Goal: Task Accomplishment & Management: Manage account settings

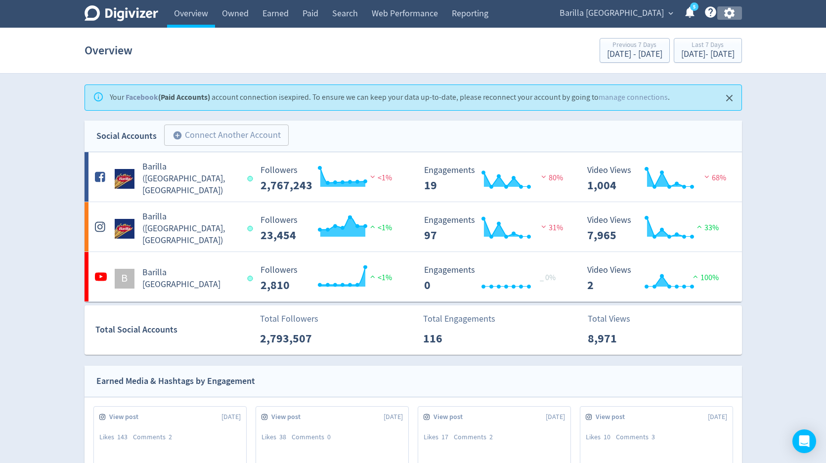
click at [731, 13] on icon "button" at bounding box center [729, 13] width 10 height 11
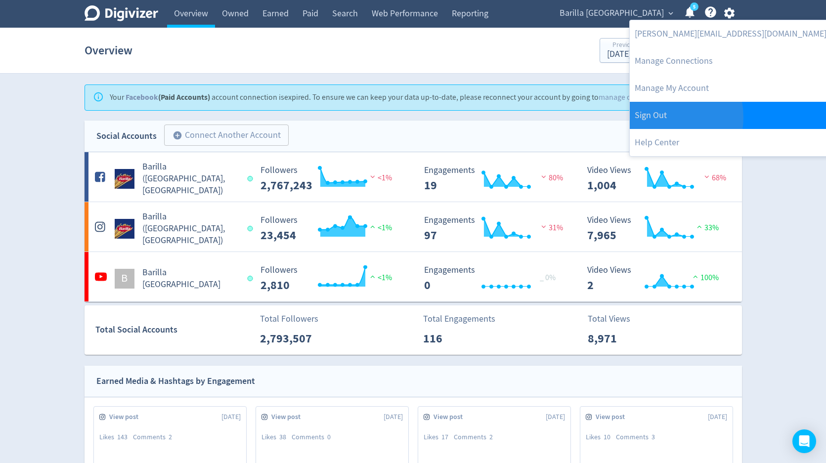
click at [658, 117] on link "Sign Out" at bounding box center [731, 115] width 202 height 27
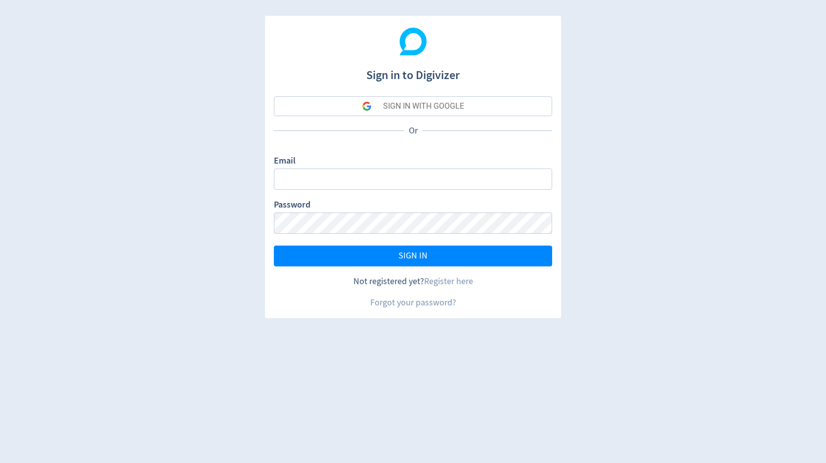
type input "[PERSON_NAME][EMAIL_ADDRESS][PERSON_NAME][DOMAIN_NAME]"
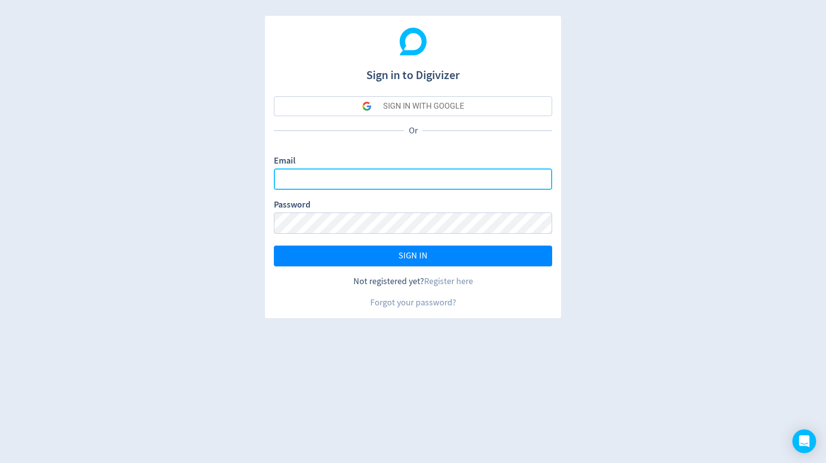
type input "[PERSON_NAME][EMAIL_ADDRESS][PERSON_NAME][DOMAIN_NAME]"
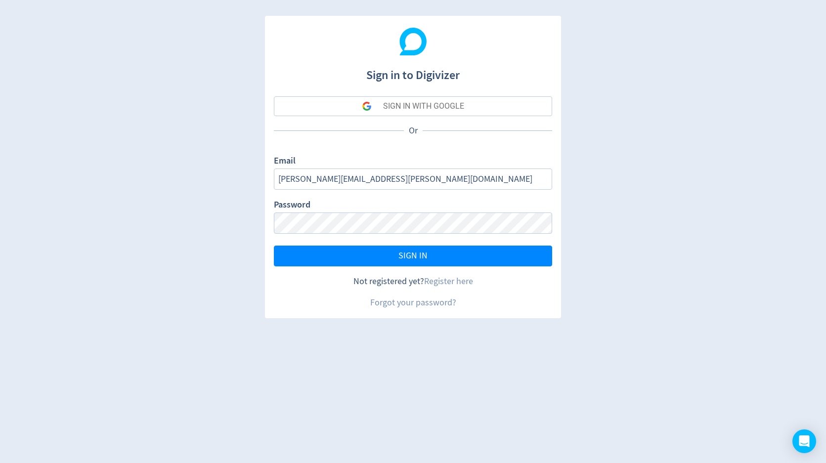
click at [394, 107] on div "SIGN IN WITH GOOGLE" at bounding box center [423, 106] width 81 height 20
